Goal: Check status

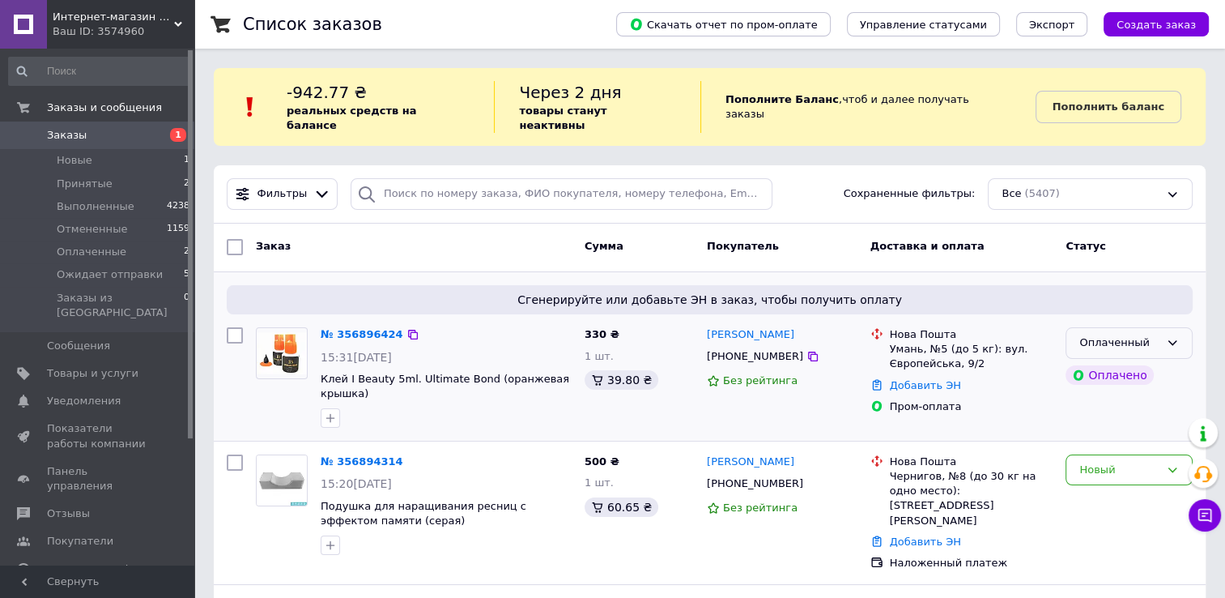
click at [1118, 334] on div "Оплаченный" at bounding box center [1119, 342] width 80 height 17
click at [1111, 450] on li "Ожидает отправки" at bounding box center [1130, 473] width 126 height 46
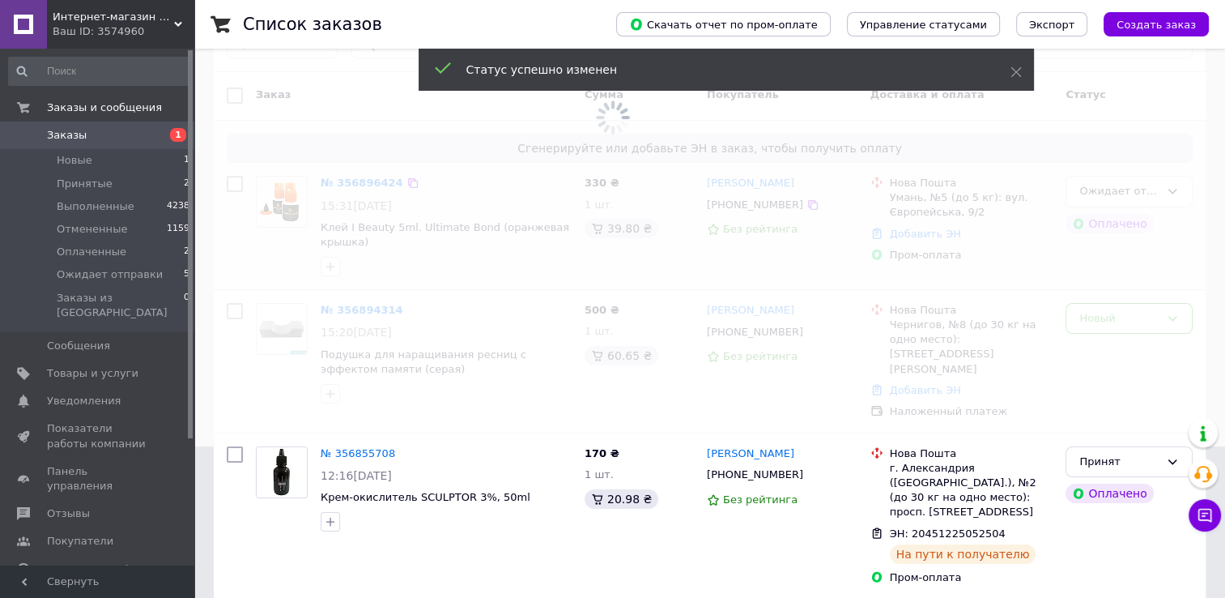
scroll to position [162, 0]
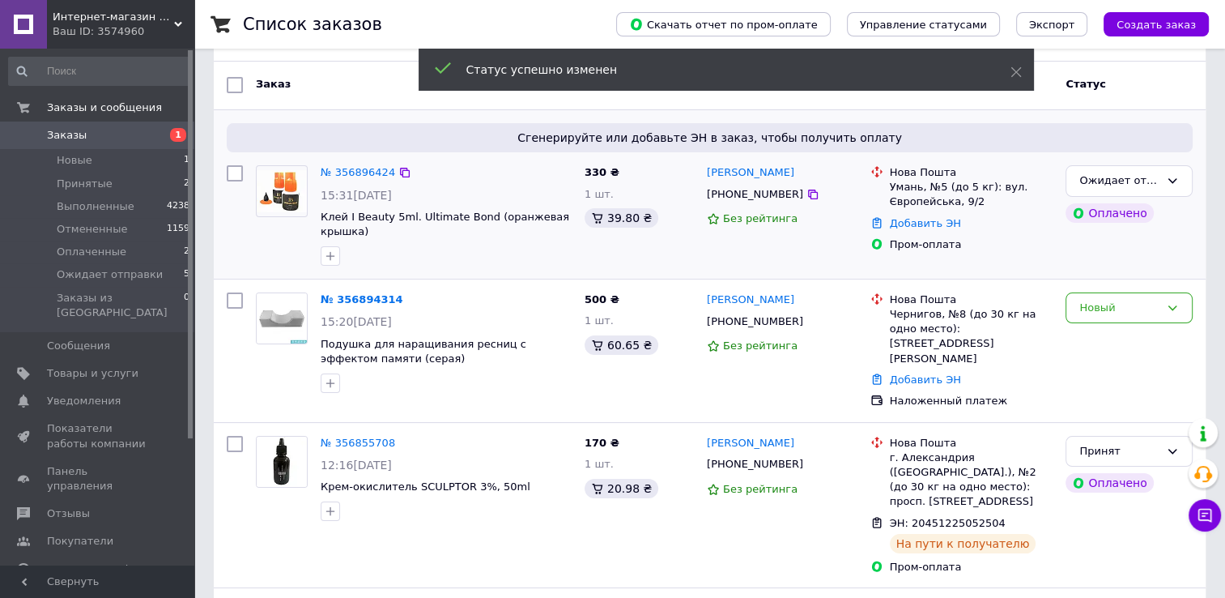
click at [1101, 300] on div "Новый" at bounding box center [1129, 308] width 127 height 32
click at [1092, 331] on li "Принят" at bounding box center [1130, 341] width 126 height 30
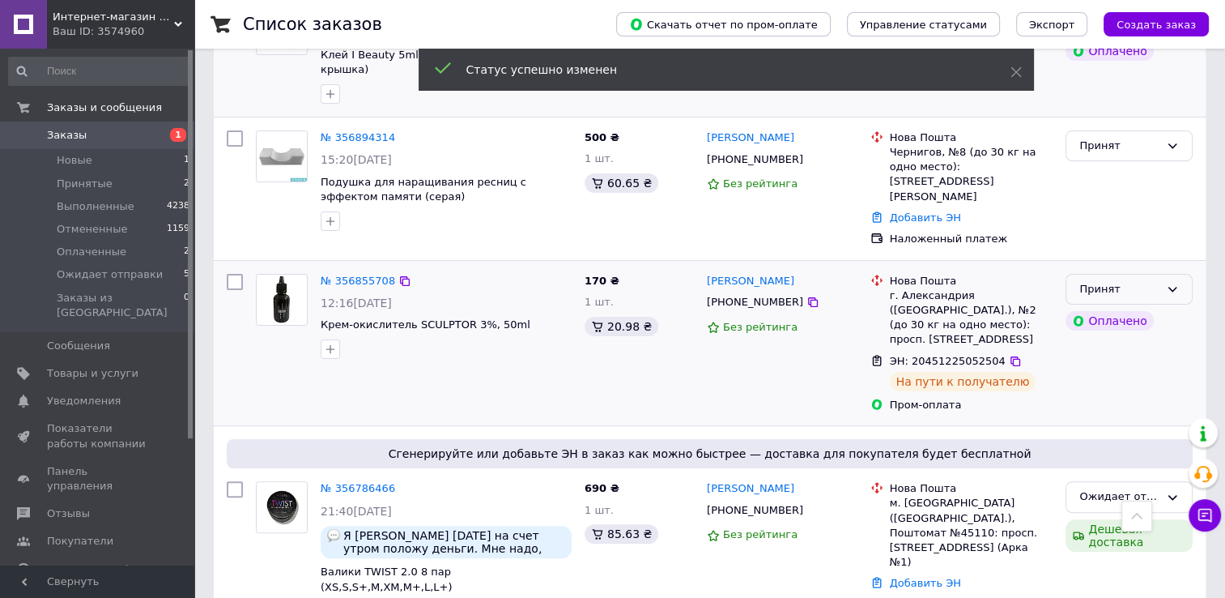
click at [1130, 281] on div "Принят" at bounding box center [1119, 289] width 80 height 17
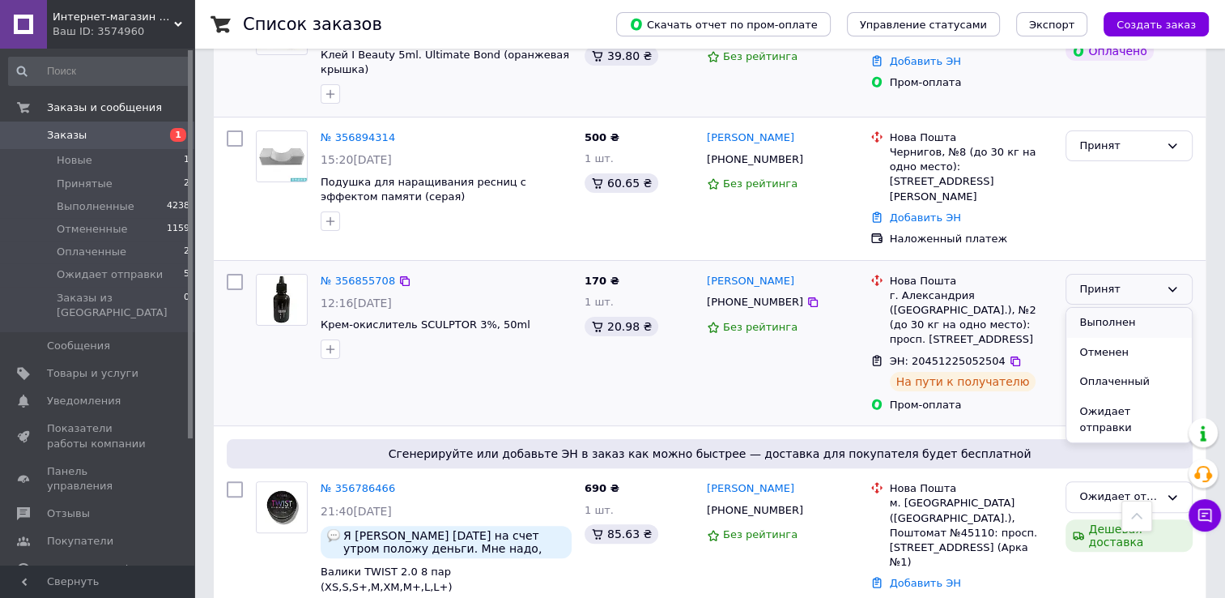
click at [1108, 308] on li "Выполнен" at bounding box center [1130, 323] width 126 height 30
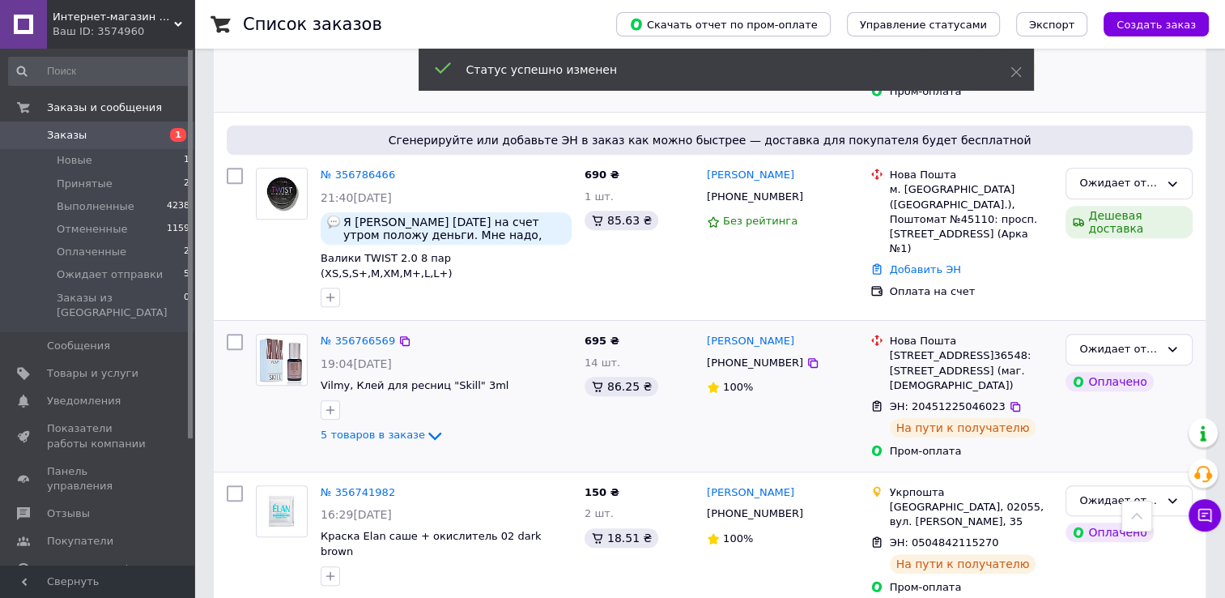
scroll to position [648, 0]
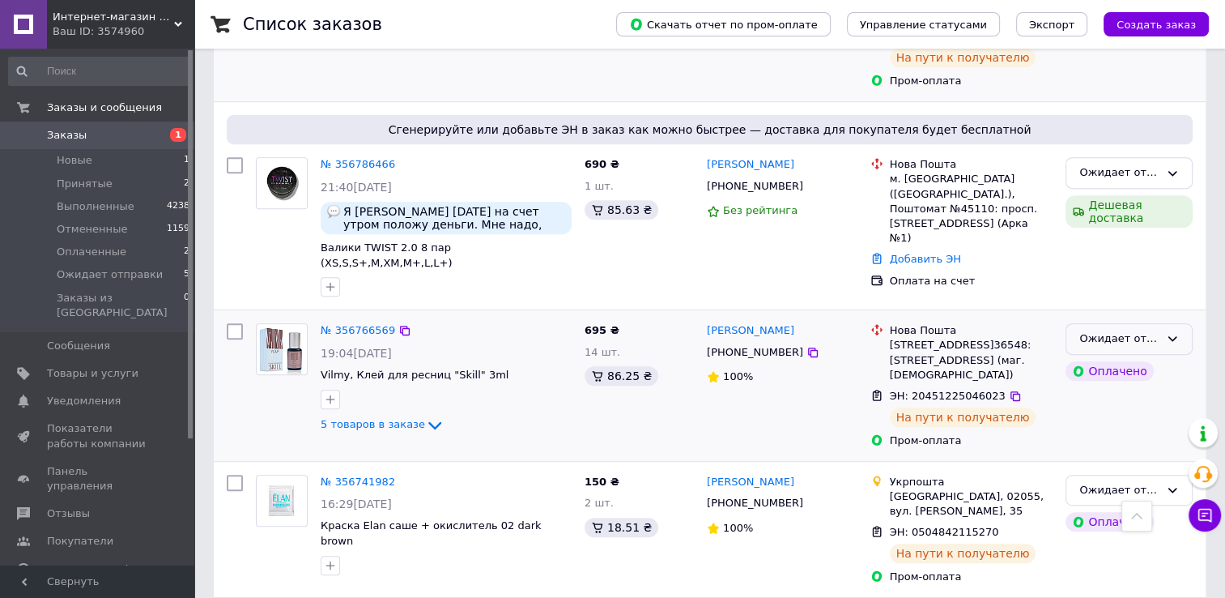
click at [1094, 330] on div "Ожидает отправки" at bounding box center [1119, 338] width 80 height 17
click at [1100, 387] on li "Выполнен" at bounding box center [1130, 402] width 126 height 30
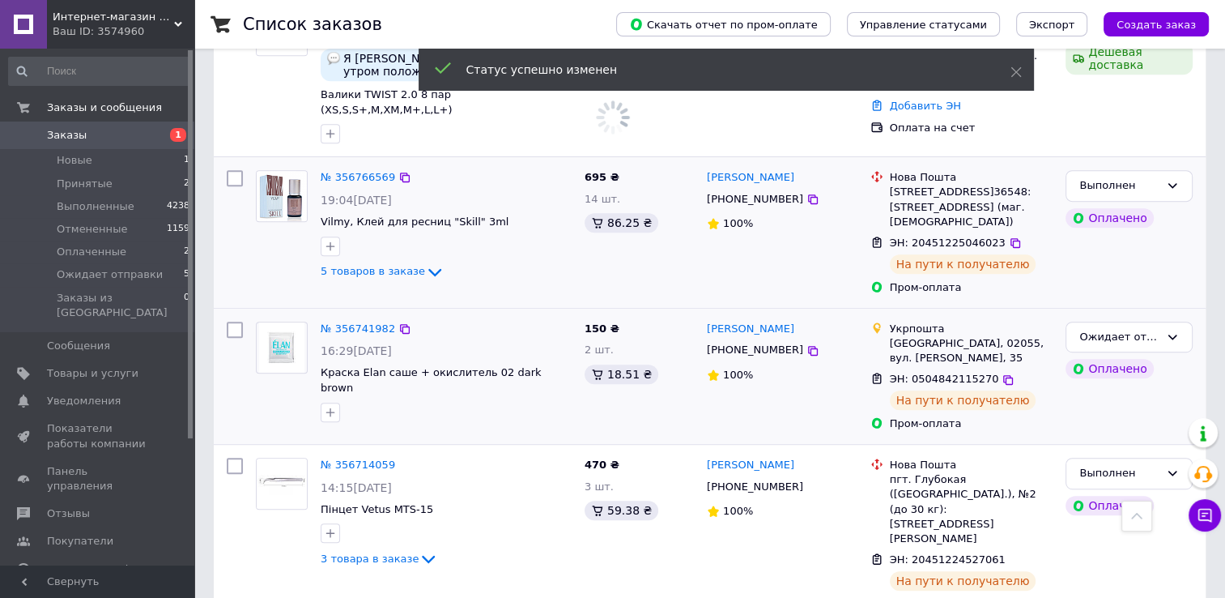
scroll to position [810, 0]
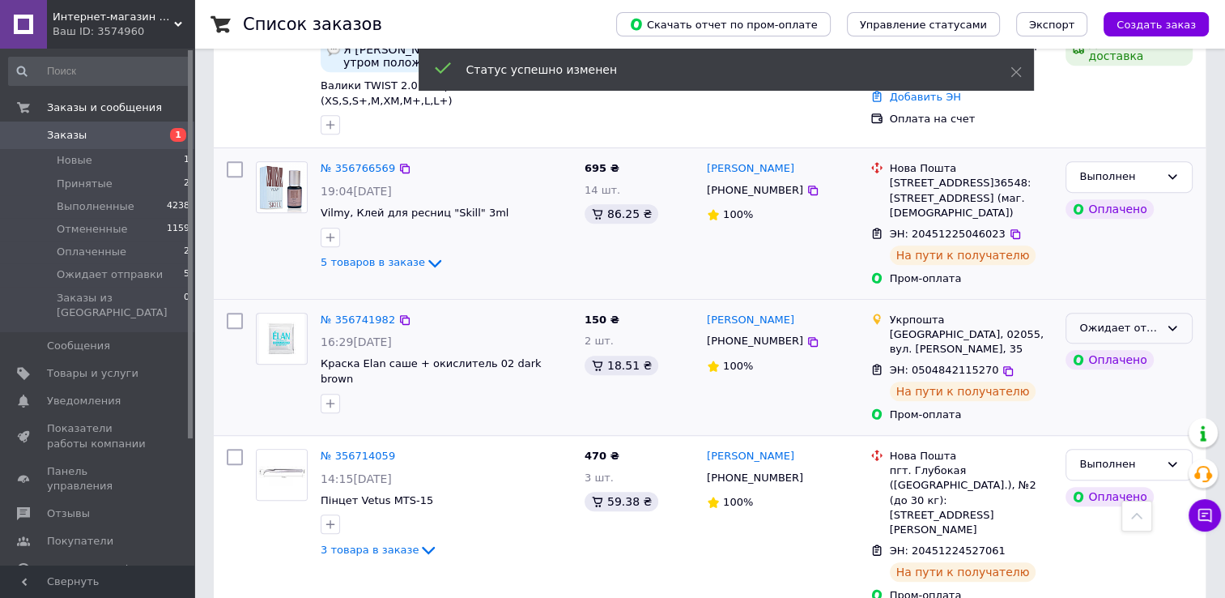
click at [1125, 320] on div "Ожидает отправки" at bounding box center [1119, 328] width 80 height 17
click at [1109, 377] on li "Выполнен" at bounding box center [1130, 392] width 126 height 30
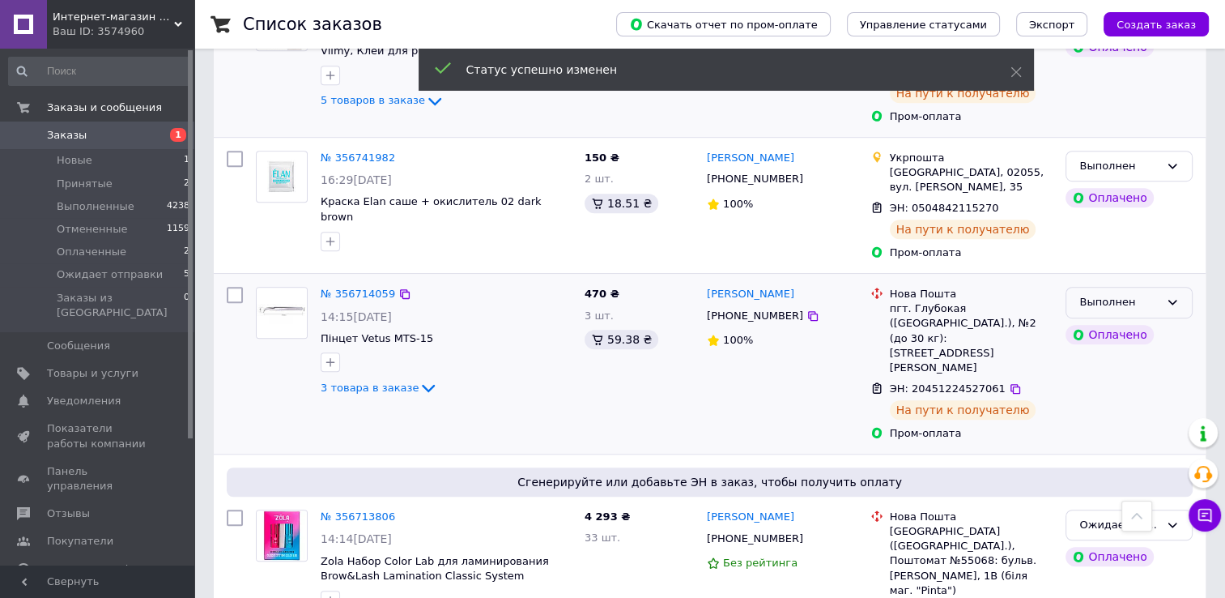
click at [1140, 294] on div "Выполнен" at bounding box center [1119, 302] width 80 height 17
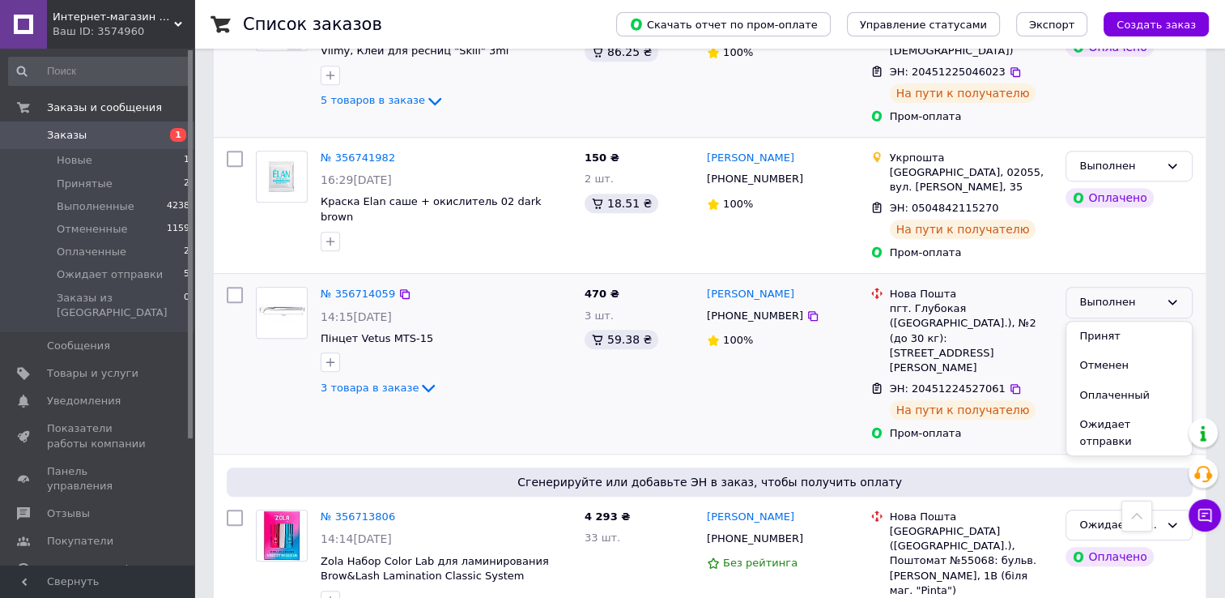
click at [1032, 355] on div "Нова Пошта пгт. Глубокая ([GEOGRAPHIC_DATA].), №2 (до 30 кг): [STREET_ADDRESS][…" at bounding box center [962, 363] width 196 height 167
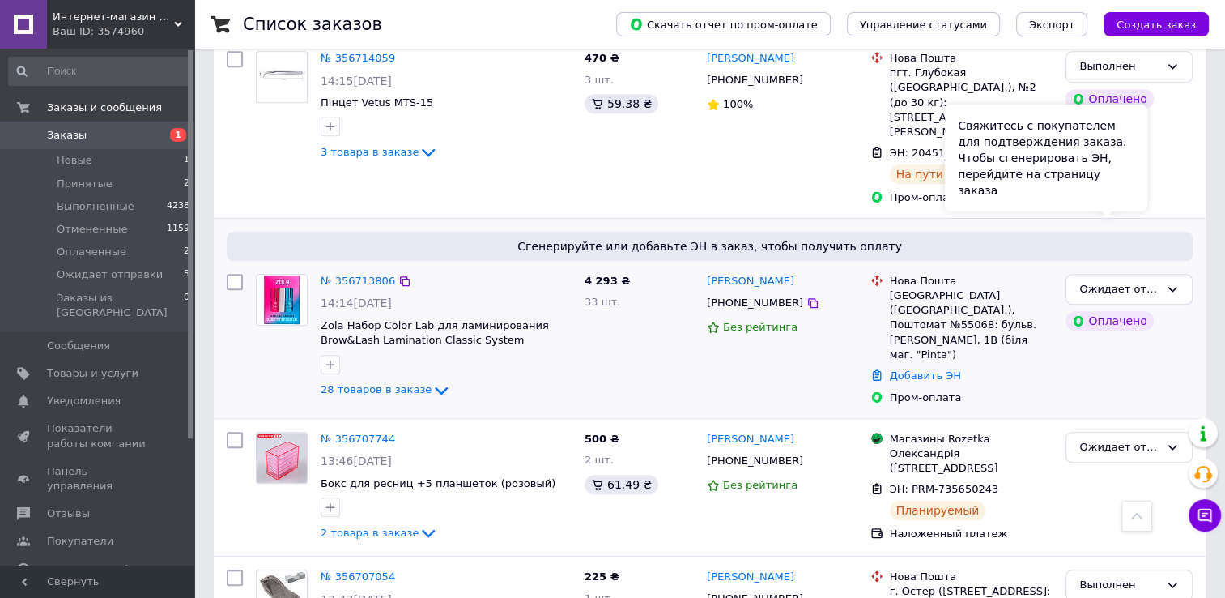
scroll to position [1296, 0]
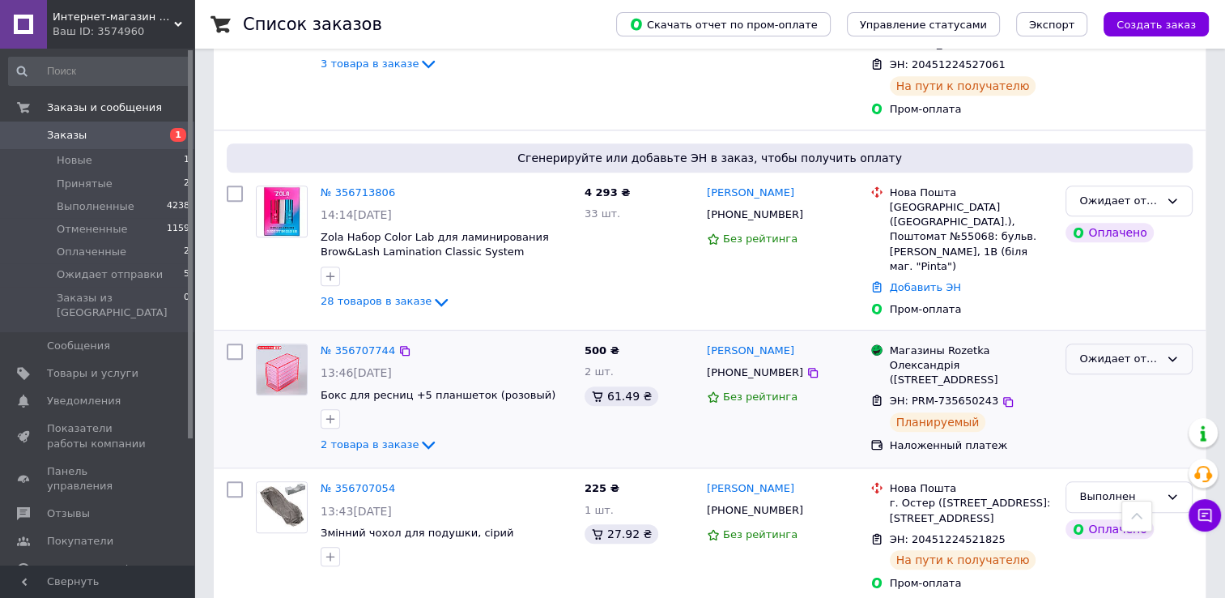
click at [1114, 351] on div "Ожидает отправки" at bounding box center [1119, 359] width 80 height 17
click at [1105, 407] on li "Выполнен" at bounding box center [1130, 422] width 126 height 30
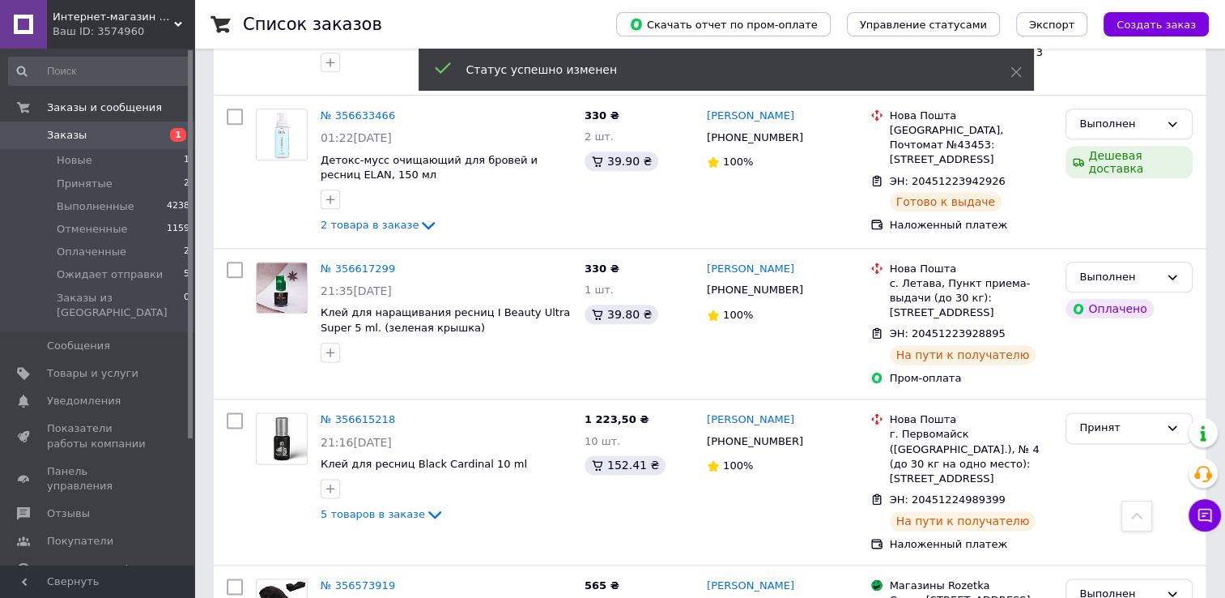
scroll to position [1944, 0]
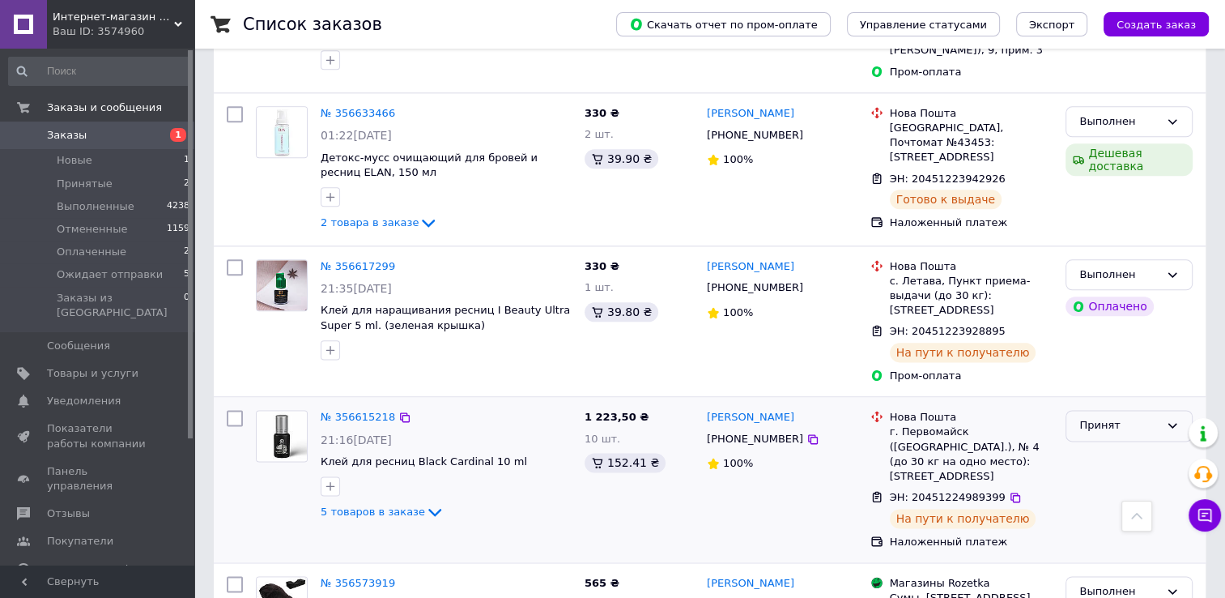
click at [1098, 417] on div "Принят" at bounding box center [1119, 425] width 80 height 17
click at [1099, 445] on li "Выполнен" at bounding box center [1130, 460] width 126 height 30
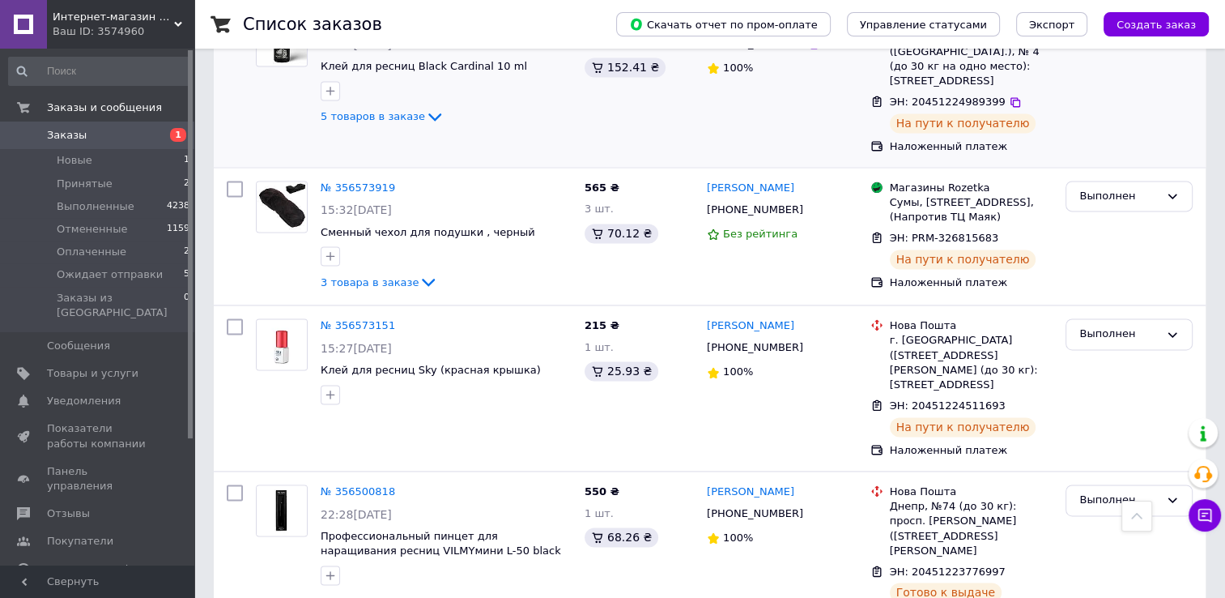
scroll to position [2510, 0]
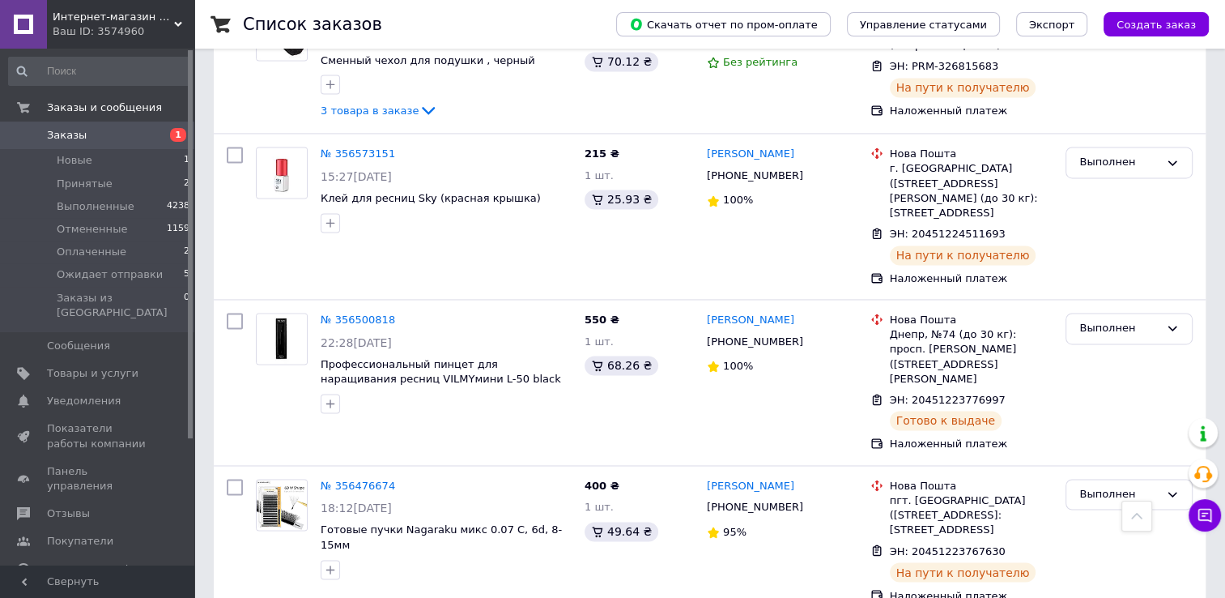
click at [71, 155] on span "Новые" at bounding box center [75, 160] width 36 height 15
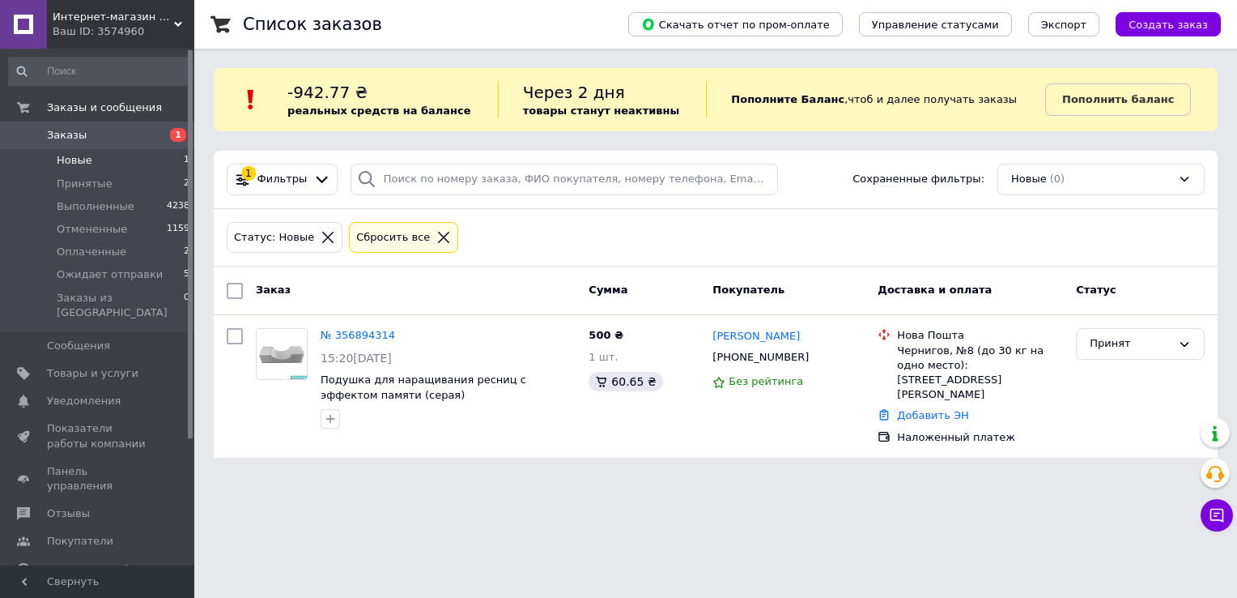
click at [71, 134] on span "Заказы" at bounding box center [67, 135] width 40 height 15
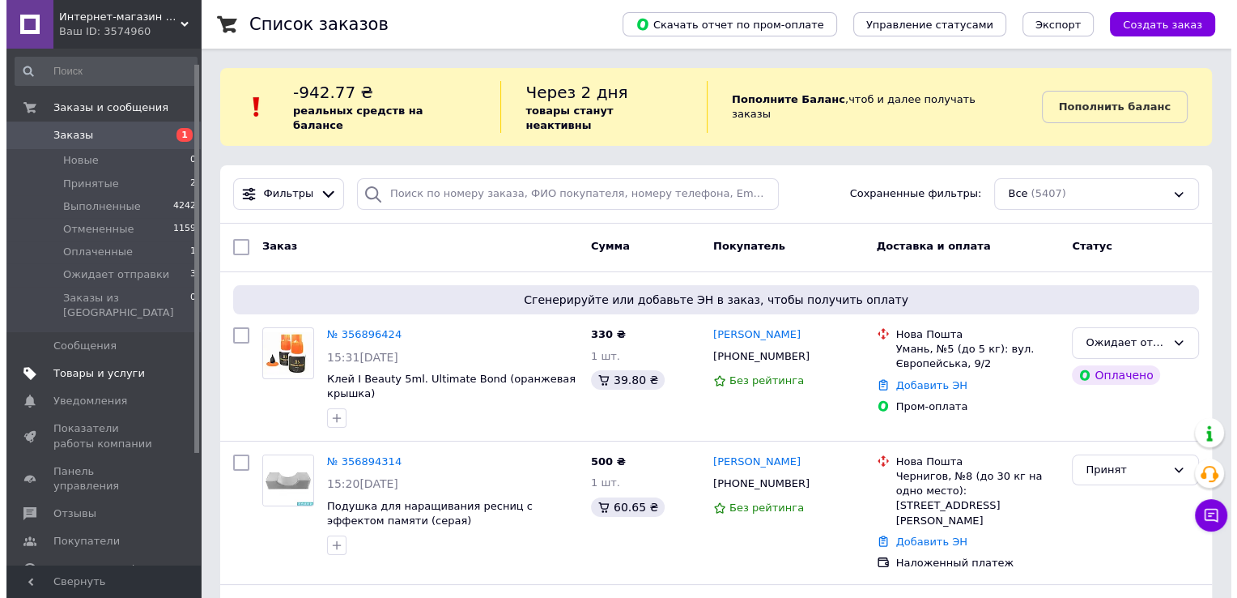
scroll to position [81, 0]
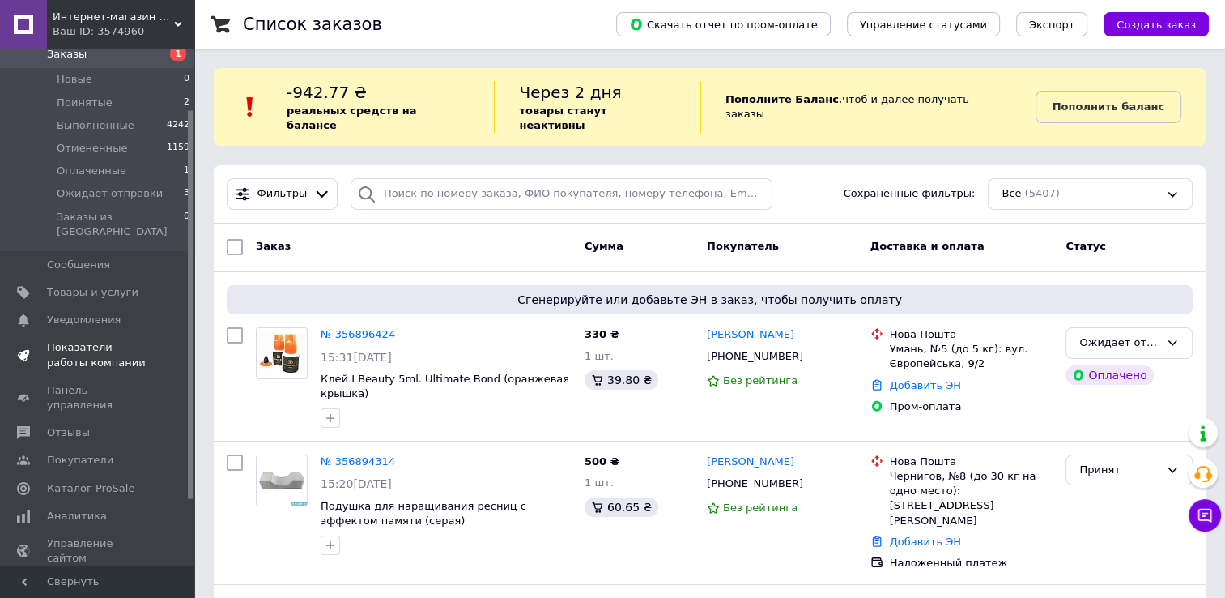
click at [130, 334] on link "Показатели работы компании" at bounding box center [99, 355] width 199 height 42
